Goal: Task Accomplishment & Management: Use online tool/utility

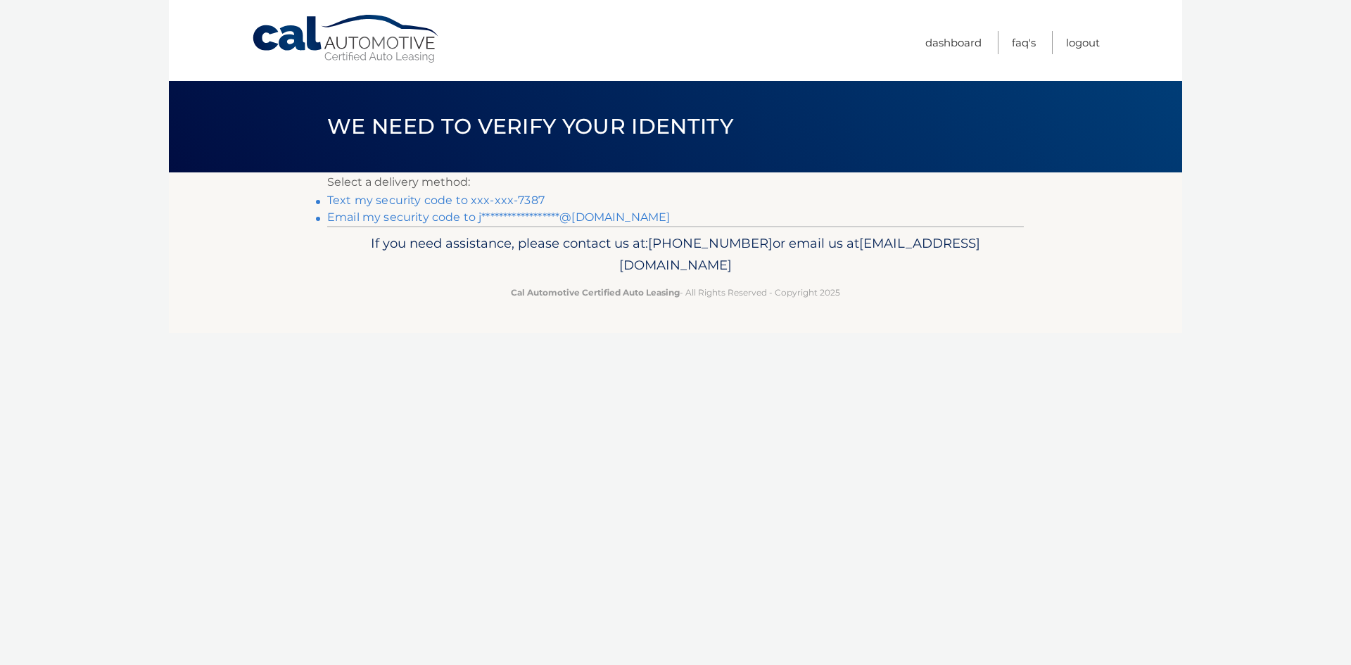
drag, startPoint x: 499, startPoint y: 201, endPoint x: 512, endPoint y: 210, distance: 15.6
click at [499, 201] on link "Text my security code to xxx-xxx-7387" at bounding box center [435, 199] width 217 height 13
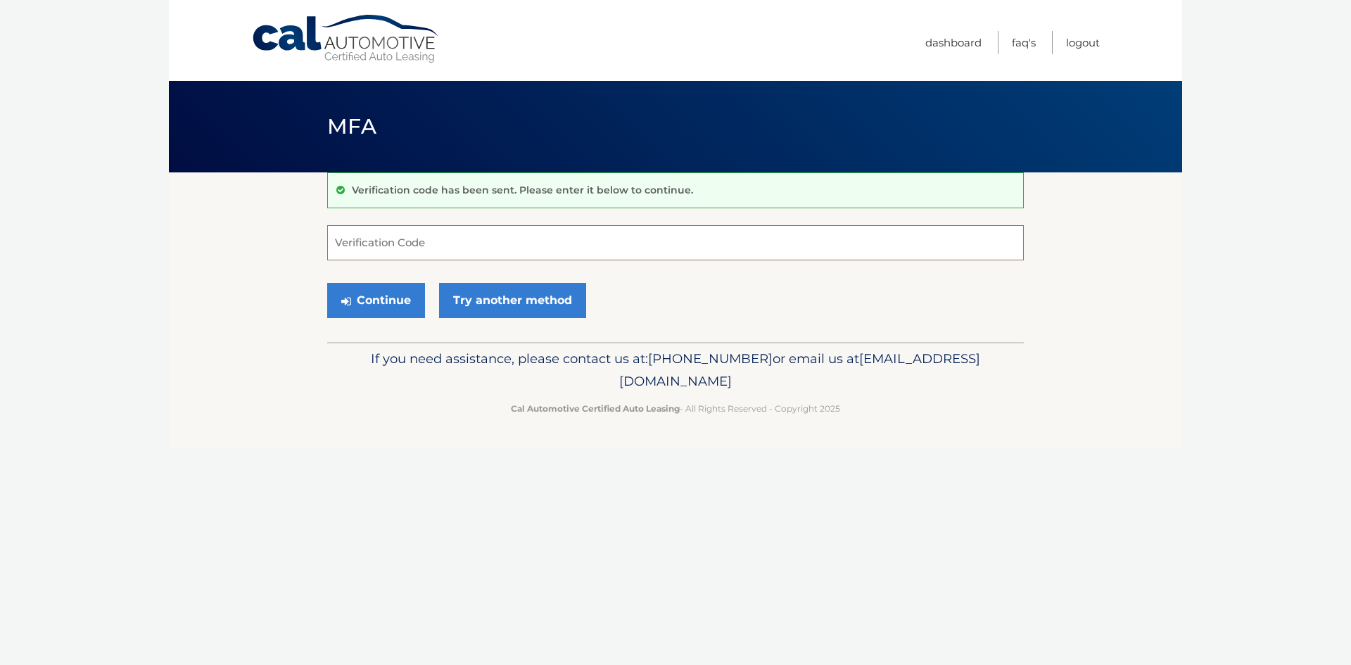
click at [504, 239] on input "Verification Code" at bounding box center [675, 242] width 697 height 35
type input "535310"
click at [361, 286] on button "Continue" at bounding box center [376, 300] width 98 height 35
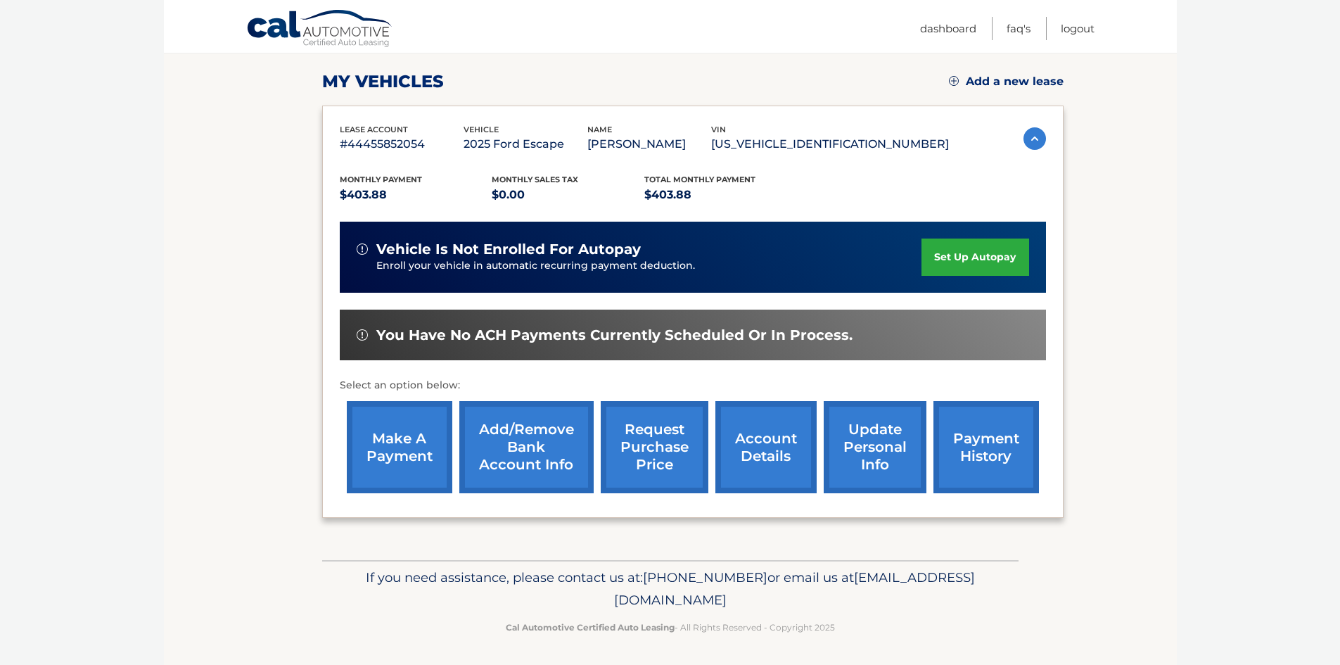
scroll to position [188, 0]
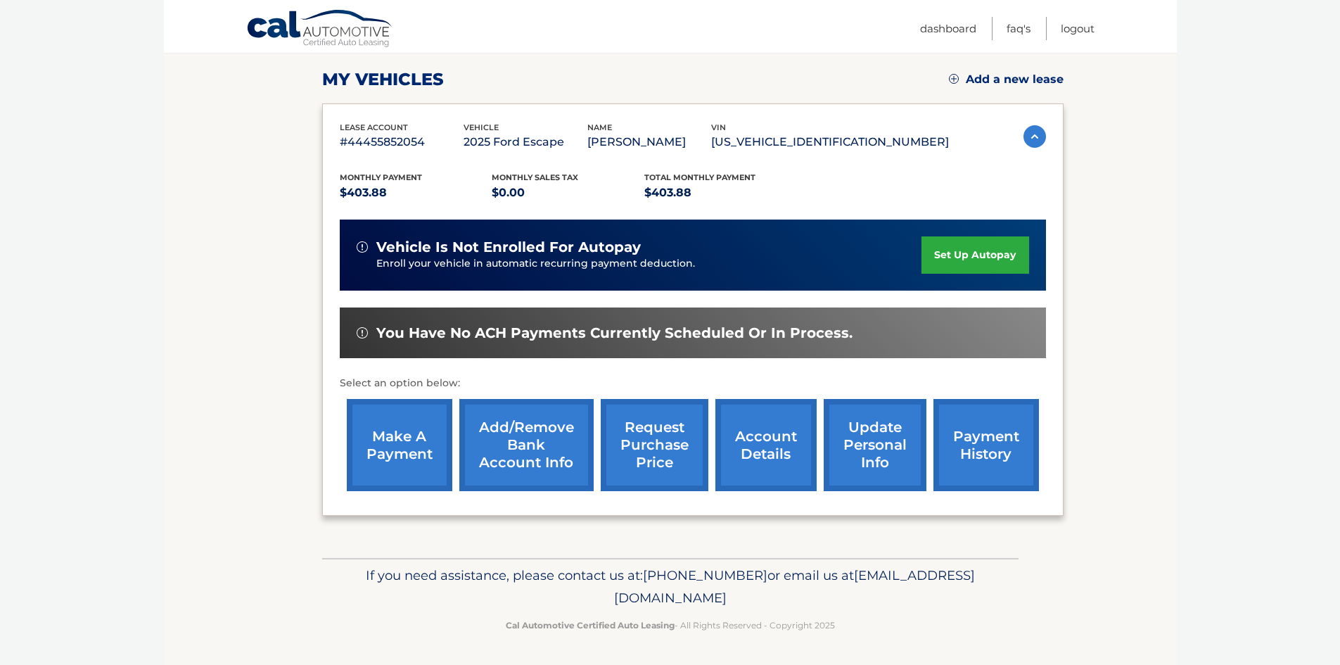
click at [414, 447] on link "make a payment" at bounding box center [400, 445] width 106 height 92
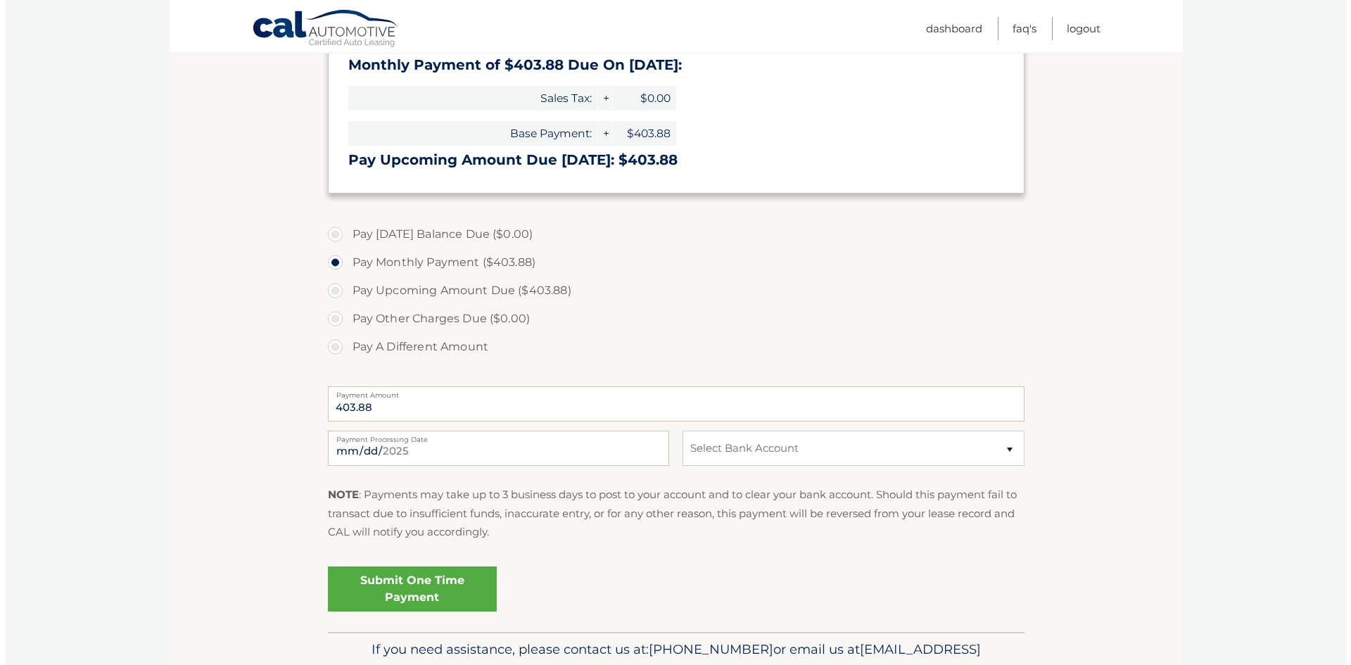
scroll to position [281, 0]
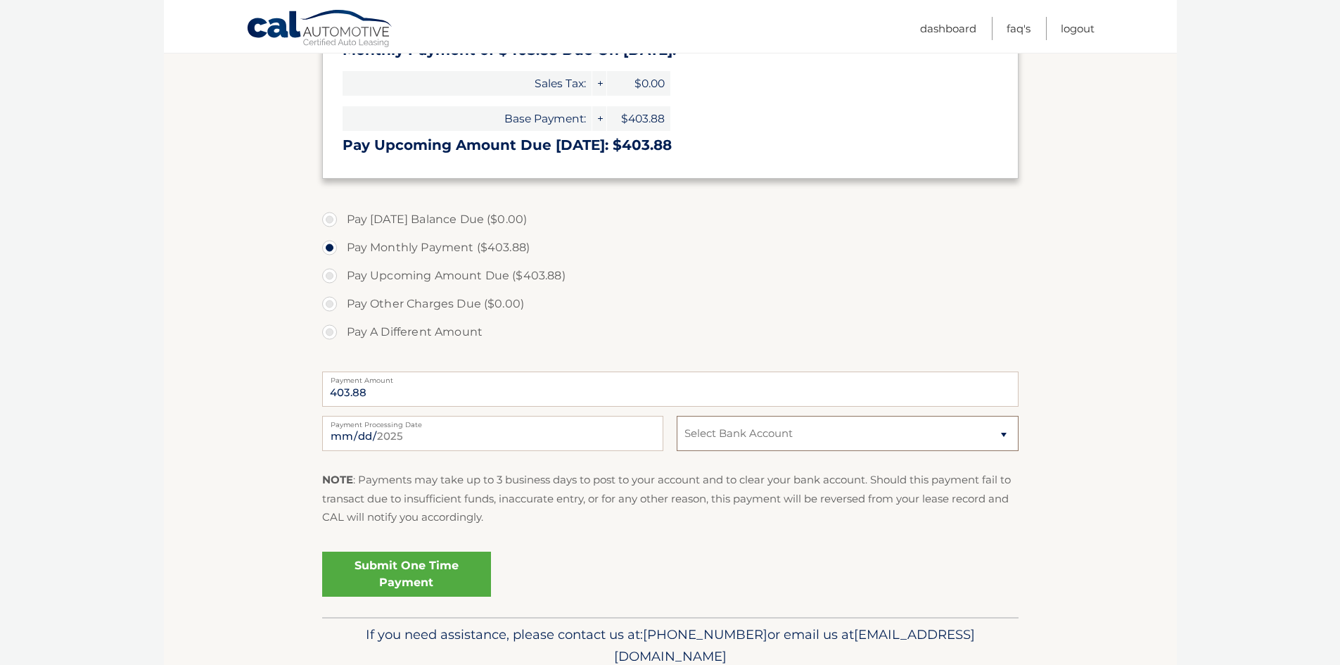
click at [709, 431] on select "Select Bank Account Checking PROVIDENT BANK *****6508 Checking PROVIDENT BANK *…" at bounding box center [847, 433] width 341 height 35
select select "OWQyMGZjMTMtZjA3MS00ZWNjLTg5MzAtNDBiYTc5MjQ2Zjhi"
click at [677, 416] on select "Select Bank Account Checking PROVIDENT BANK *****6508 Checking PROVIDENT BANK *…" at bounding box center [847, 433] width 341 height 35
click at [431, 574] on link "Submit One Time Payment" at bounding box center [406, 574] width 169 height 45
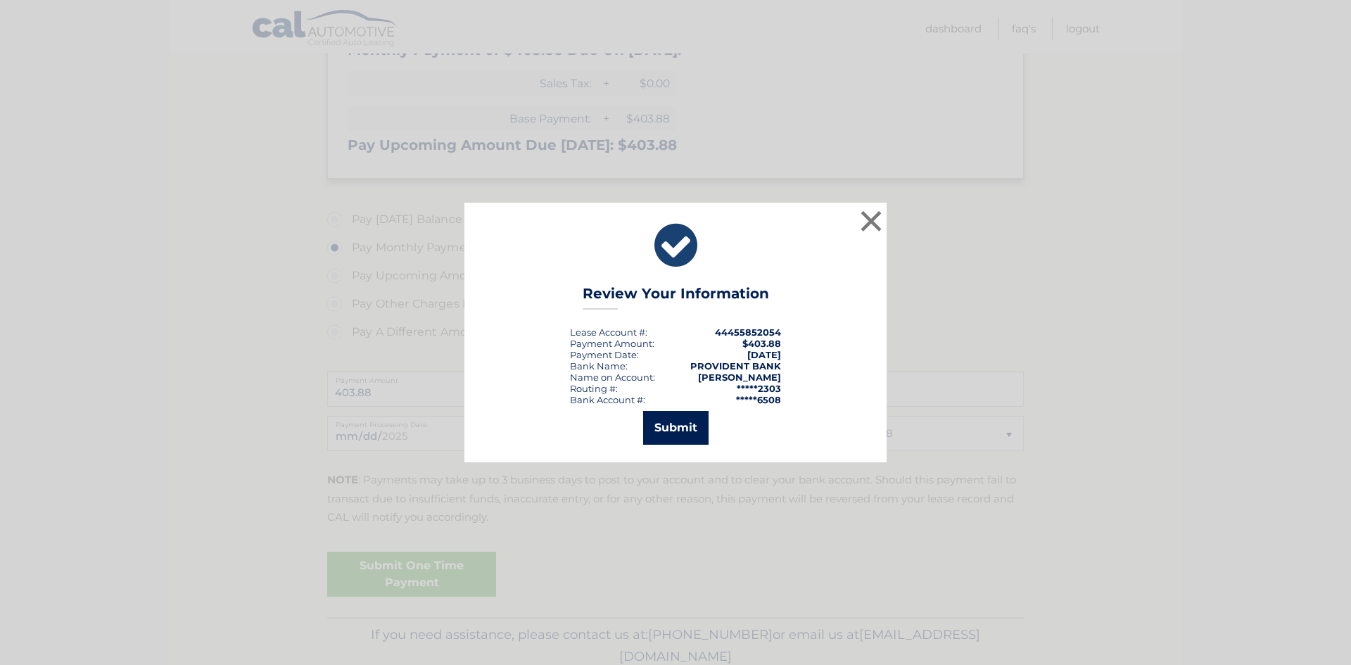
click at [683, 433] on button "Submit" at bounding box center [675, 428] width 65 height 34
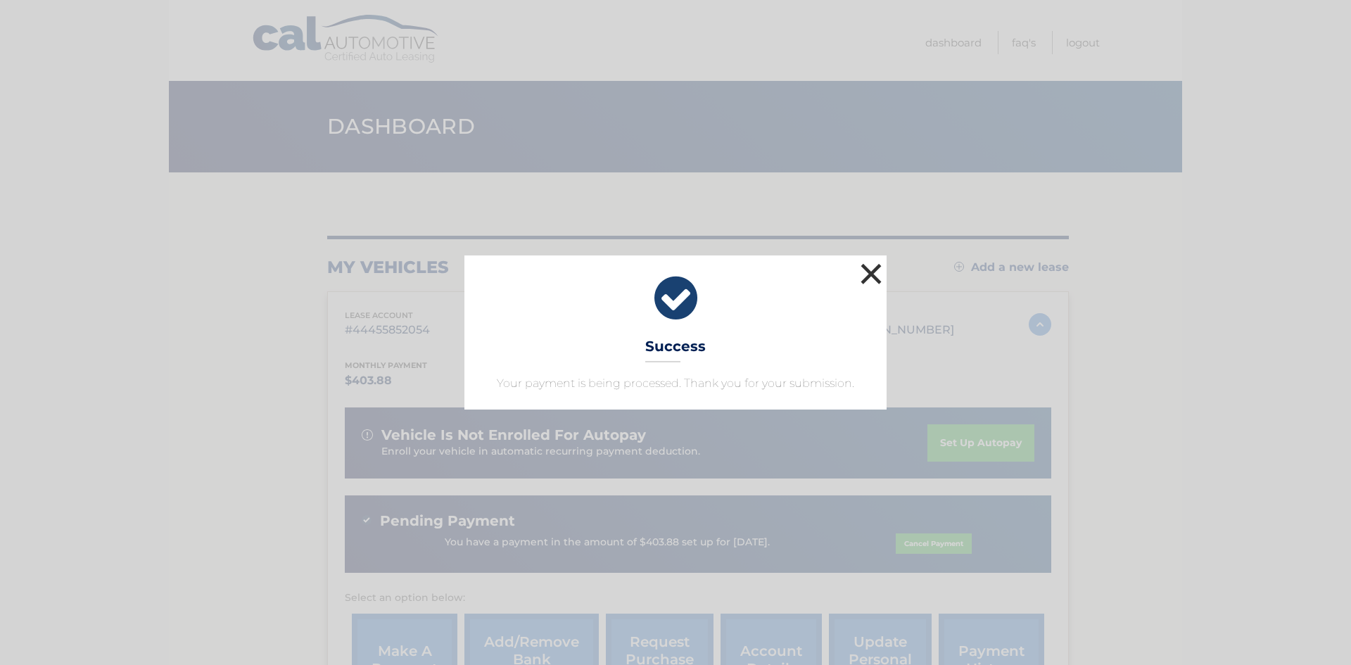
click at [874, 273] on button "×" at bounding box center [871, 274] width 28 height 28
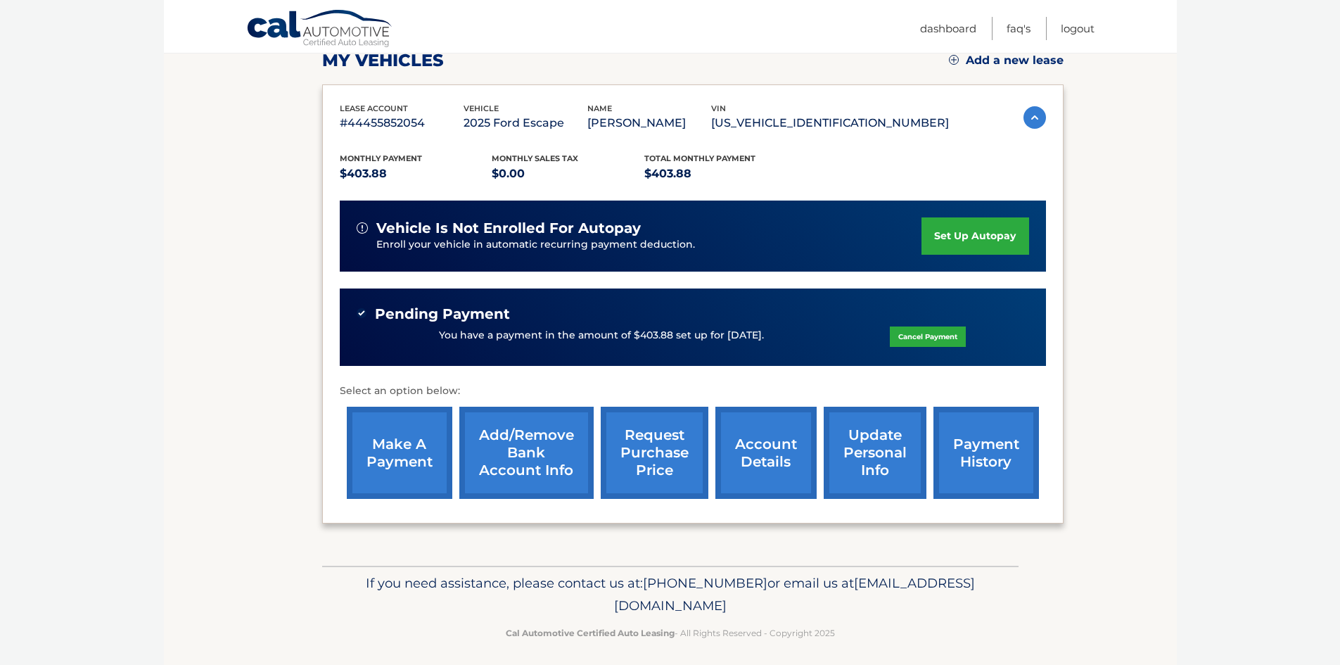
scroll to position [211, 0]
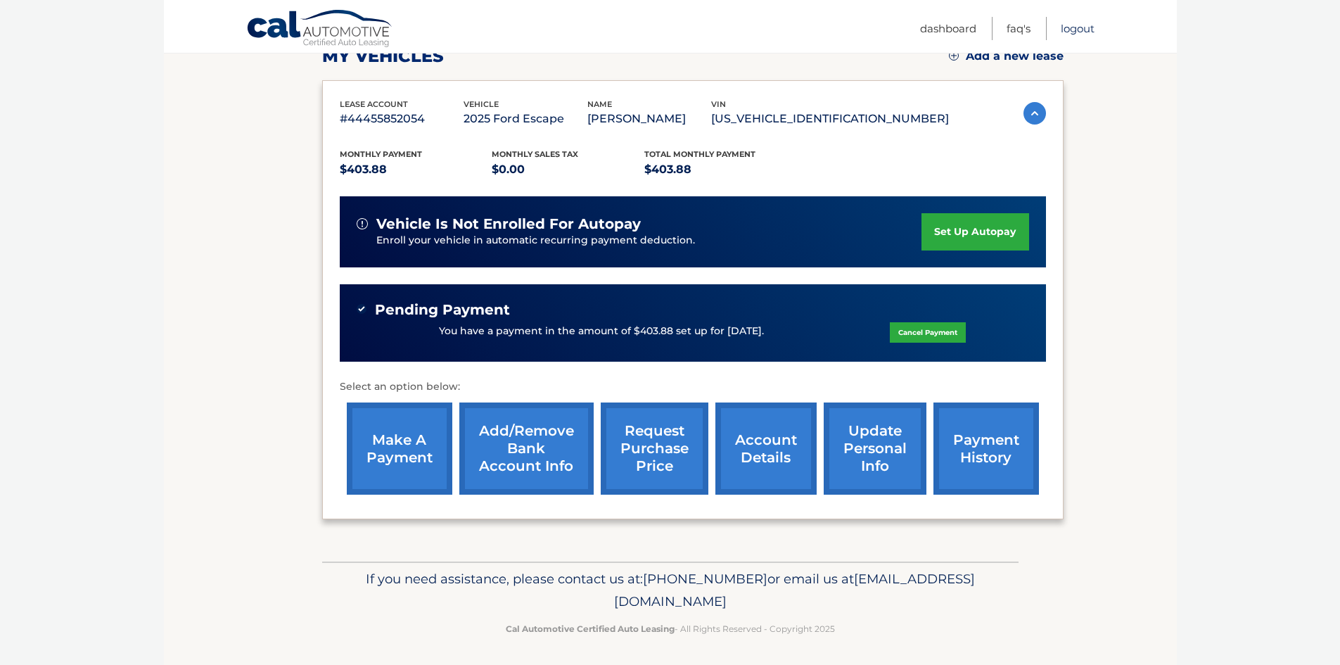
click at [1074, 34] on link "Logout" at bounding box center [1078, 28] width 34 height 23
